Goal: Task Accomplishment & Management: Manage account settings

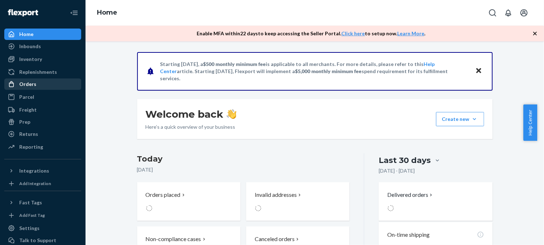
click at [39, 87] on div "Orders" at bounding box center [42, 84] width 75 height 10
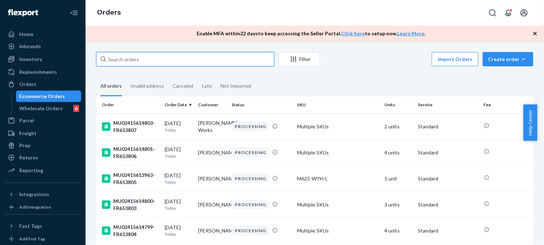
click at [198, 60] on input "text" at bounding box center [185, 59] width 178 height 14
paste input "MU02415613680"
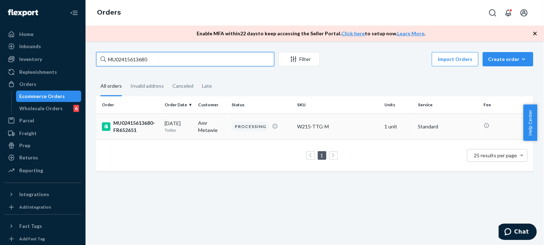
type input "MU02415613680"
click at [187, 126] on div "[DATE] [DATE]" at bounding box center [178, 126] width 28 height 13
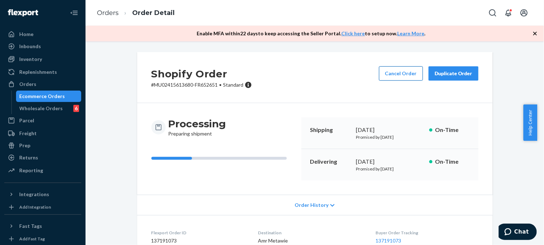
click at [411, 74] on button "Cancel Order" at bounding box center [401, 73] width 44 height 14
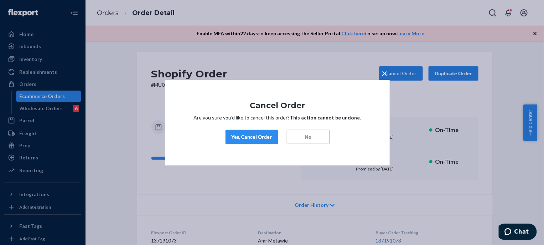
click at [273, 131] on button "Yes, Cancel Order" at bounding box center [251, 137] width 53 height 14
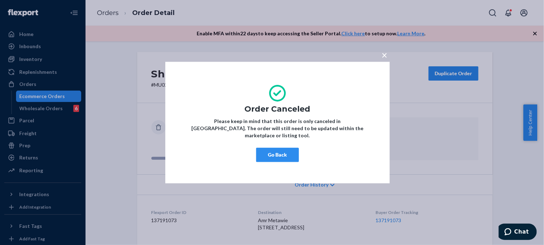
click at [410, 128] on div "× Order Canceled Please keep in mind that this order is only canceled in [GEOGR…" at bounding box center [272, 122] width 544 height 245
